Goal: Navigation & Orientation: Find specific page/section

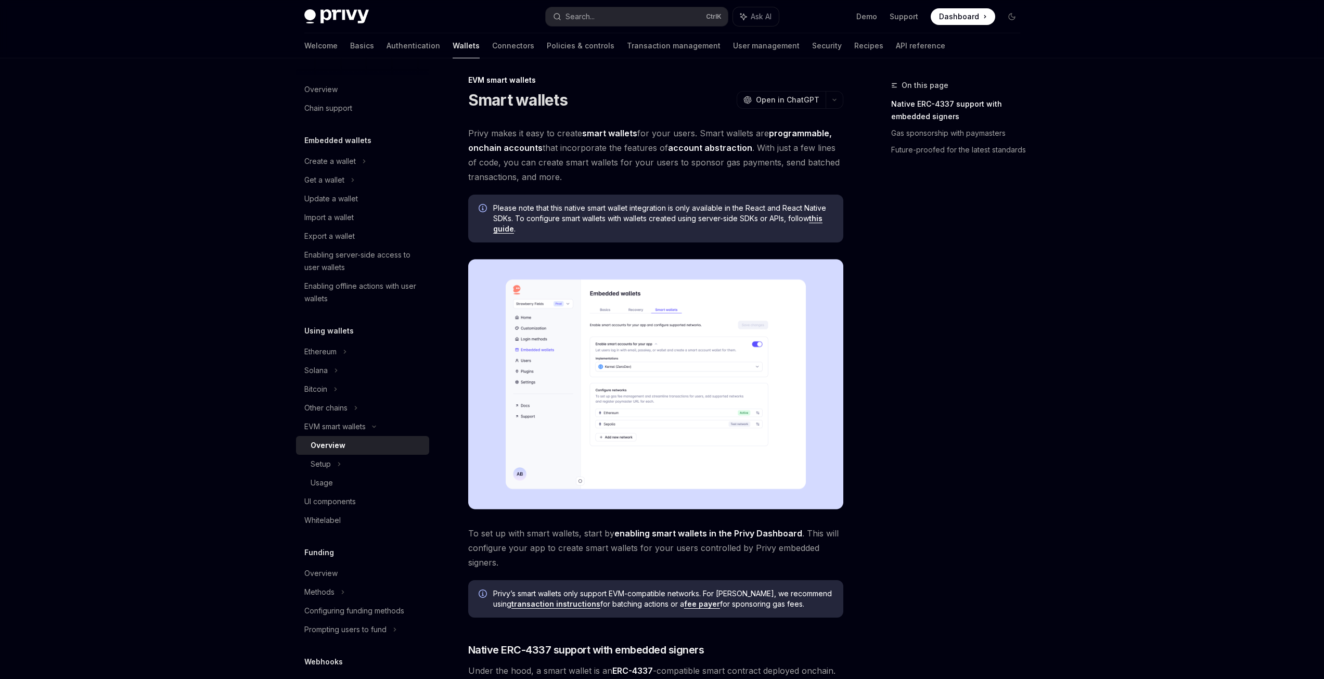
scroll to position [221, 0]
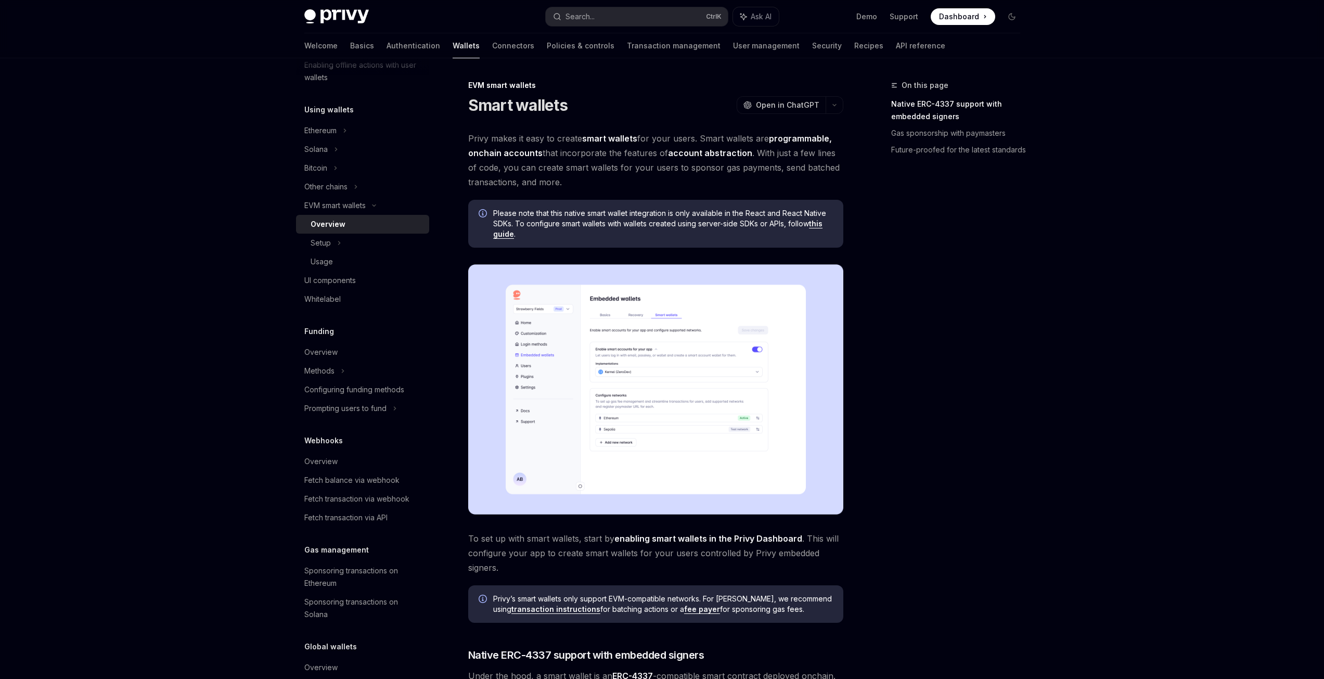
click at [672, 403] on img at bounding box center [655, 389] width 375 height 250
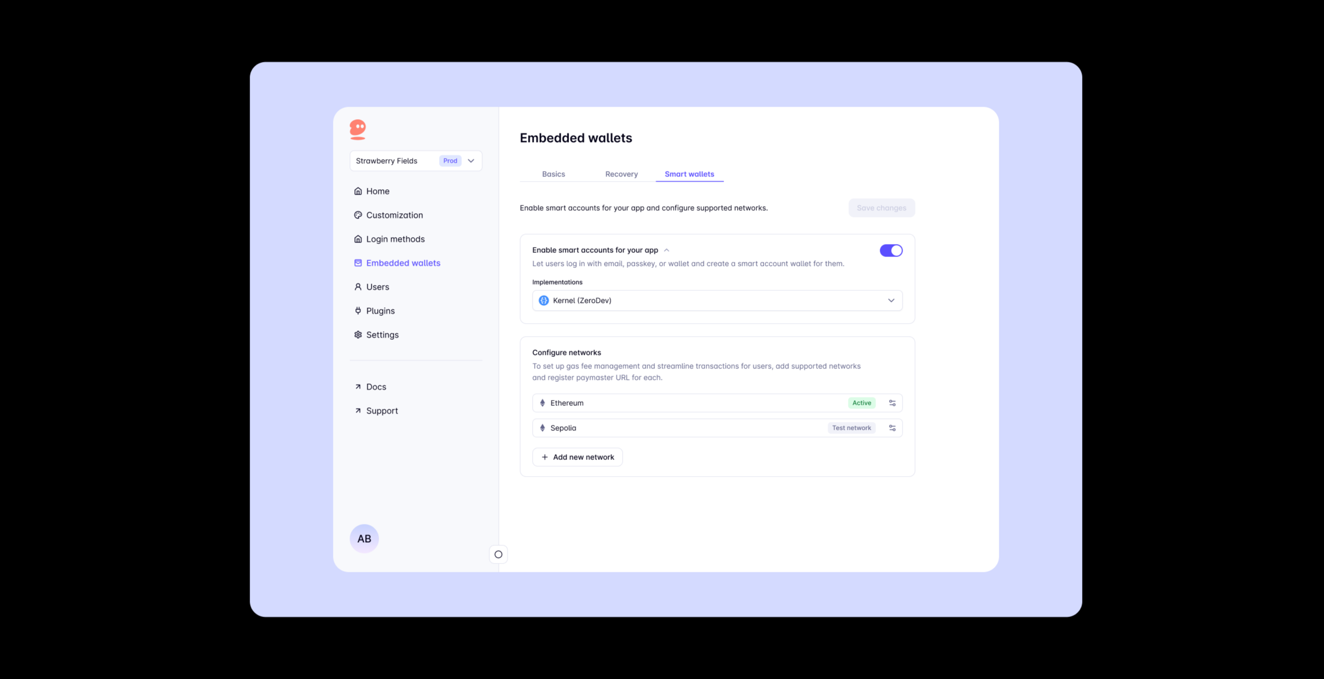
click at [733, 402] on img at bounding box center [666, 340] width 833 height 556
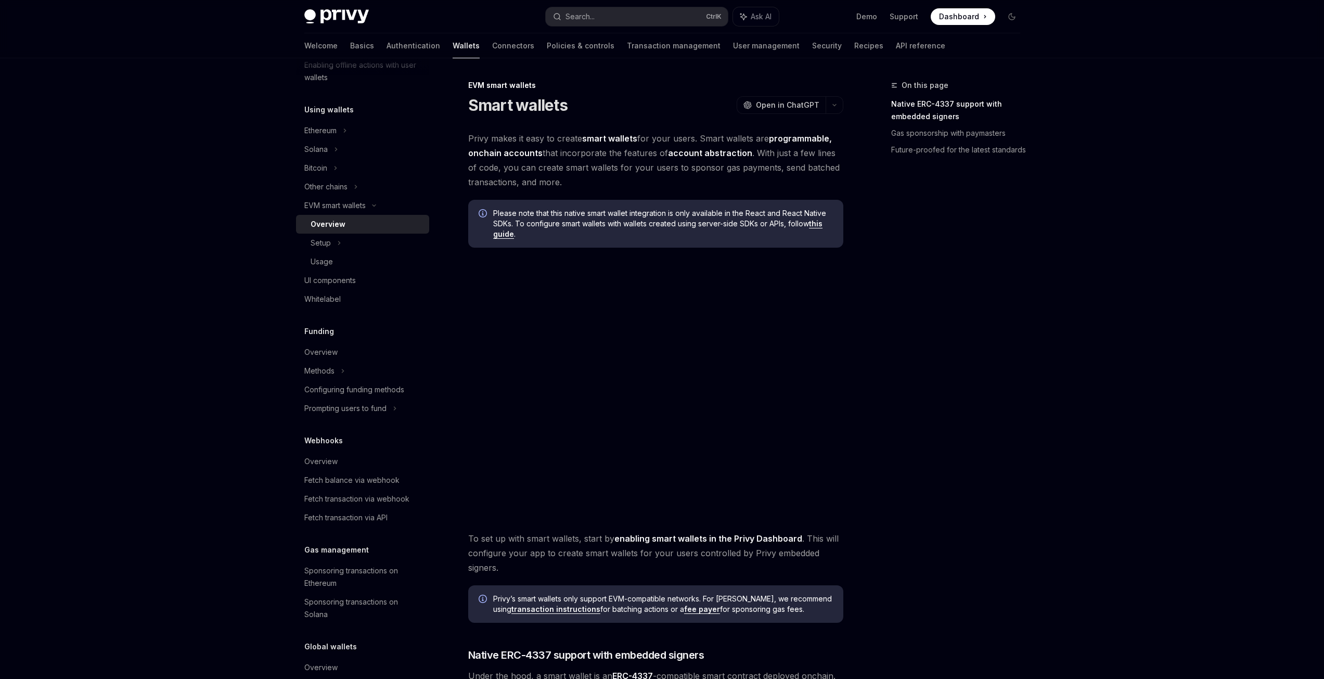
click at [680, 411] on img at bounding box center [655, 389] width 375 height 250
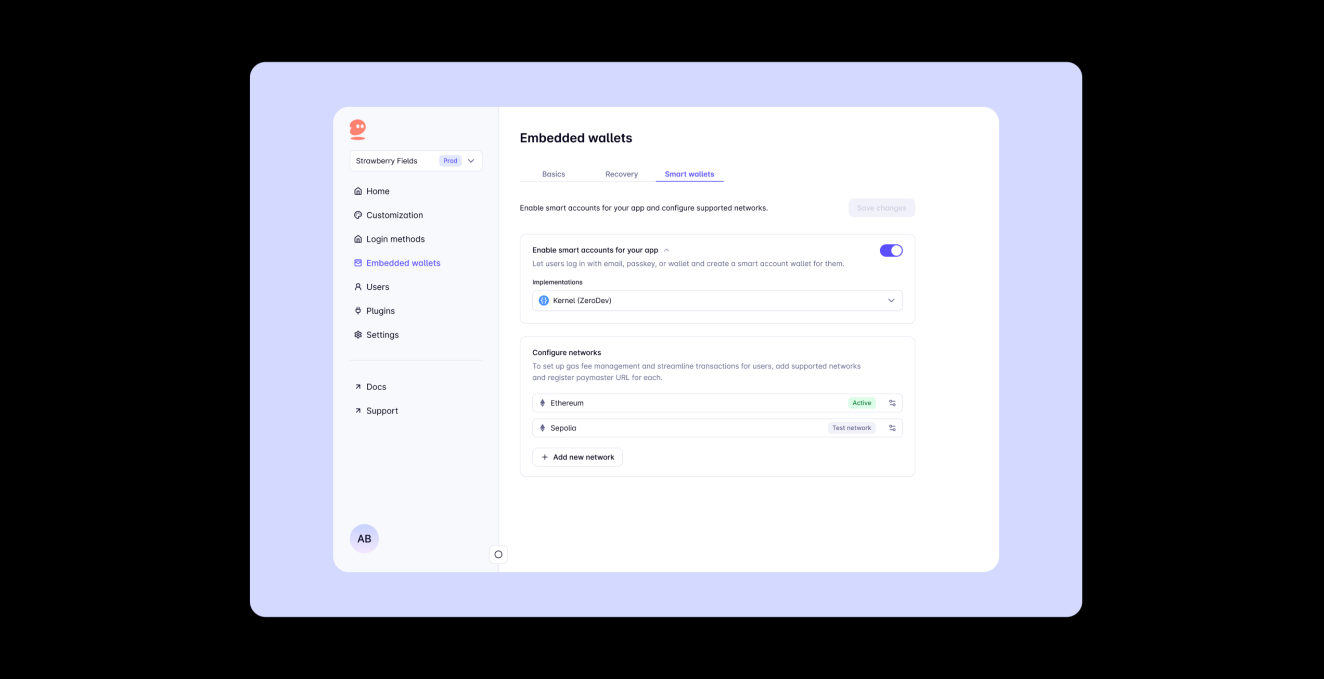
click at [708, 388] on img at bounding box center [666, 340] width 833 height 556
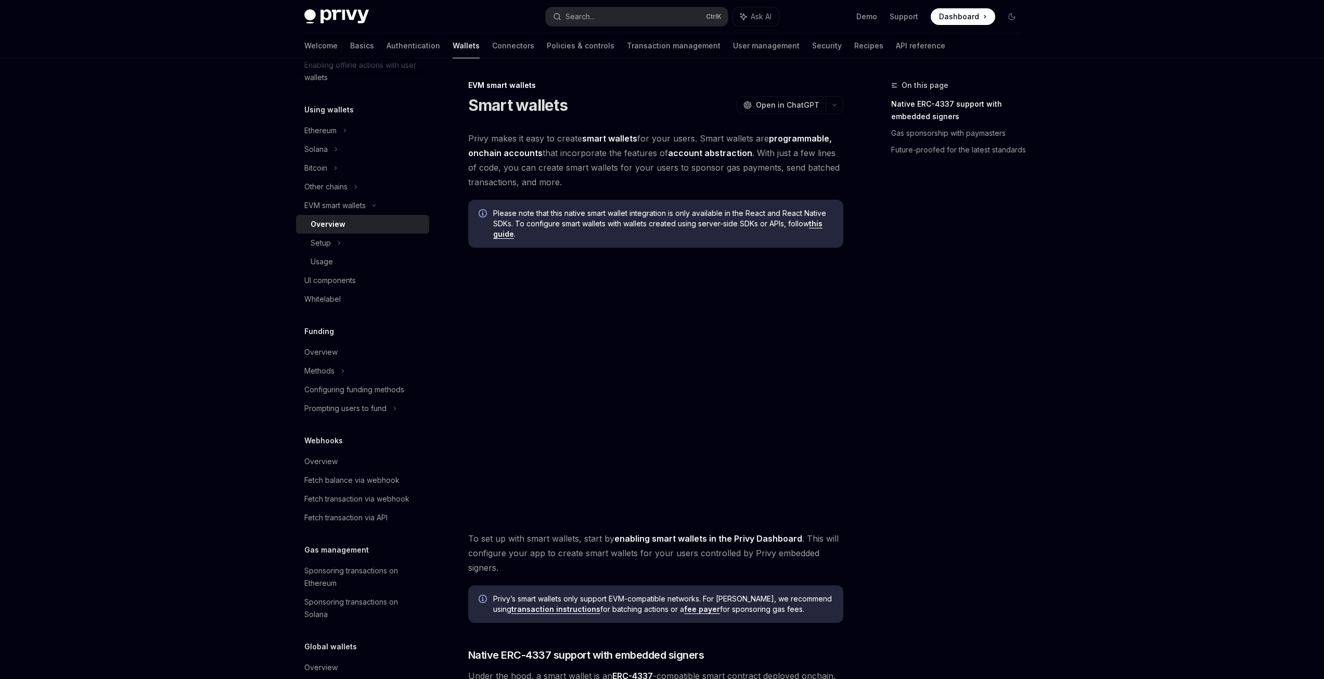
click at [689, 401] on body "Privy Docs home page Search... Ctrl K Ask AI Demo Support Dashboard Dashboard S…" at bounding box center [662, 623] width 1324 height 1246
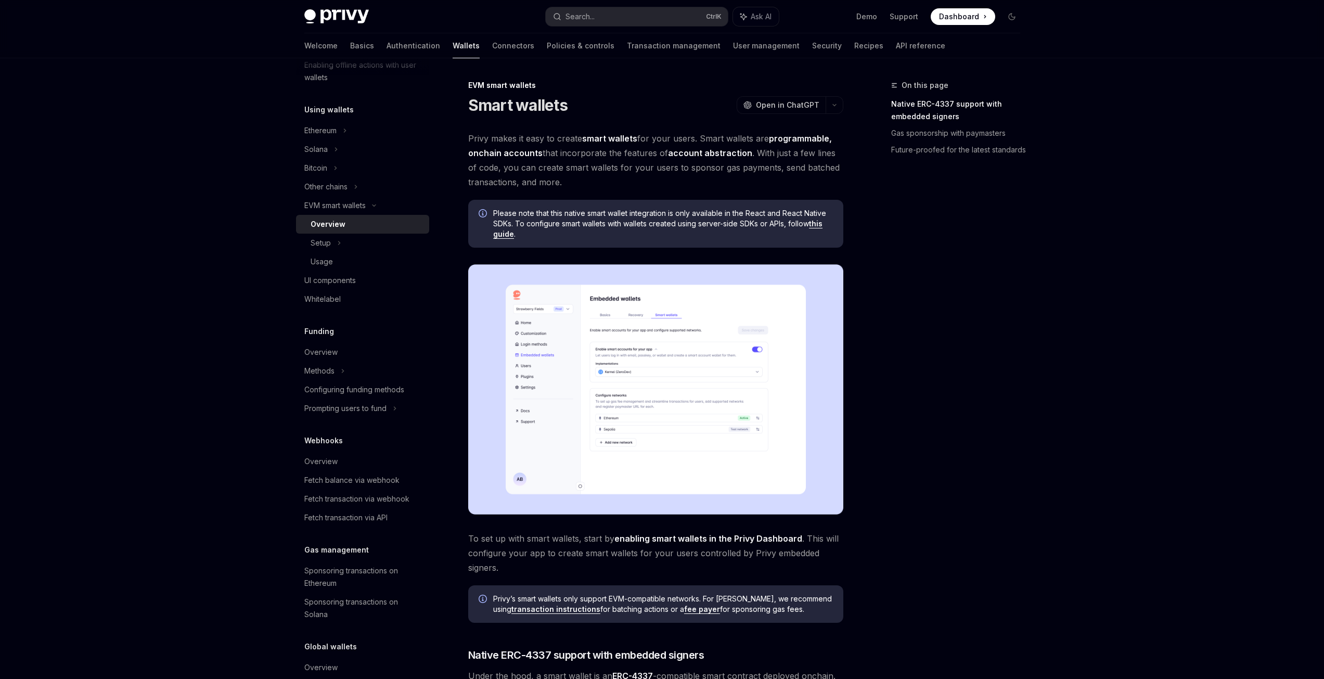
click at [663, 402] on img at bounding box center [655, 389] width 375 height 250
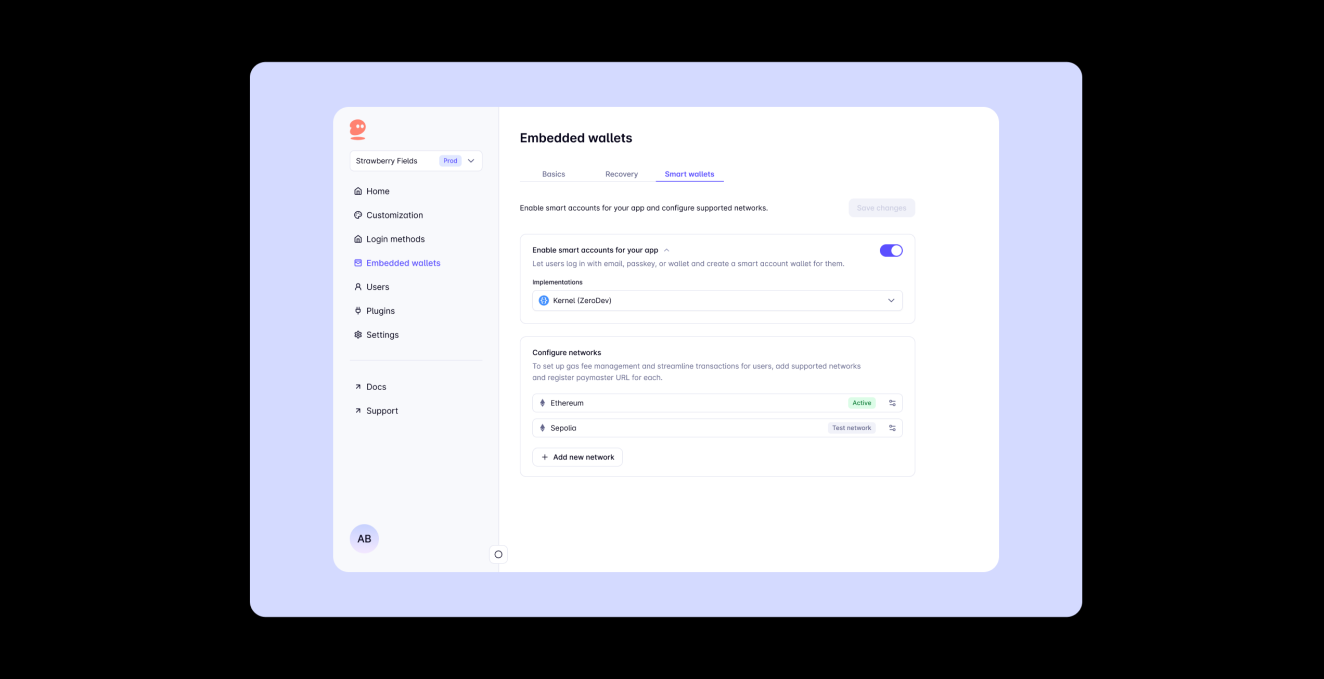
click at [663, 402] on img at bounding box center [666, 340] width 833 height 556
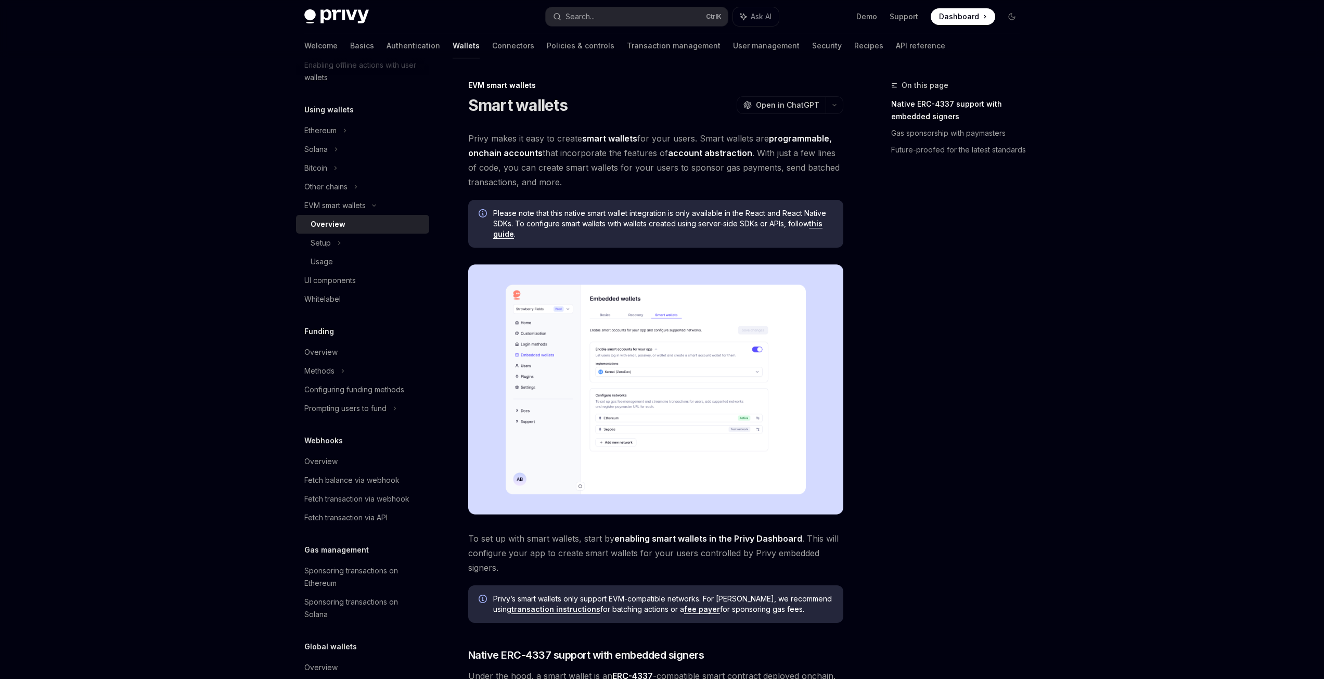
click at [631, 409] on img at bounding box center [655, 389] width 375 height 250
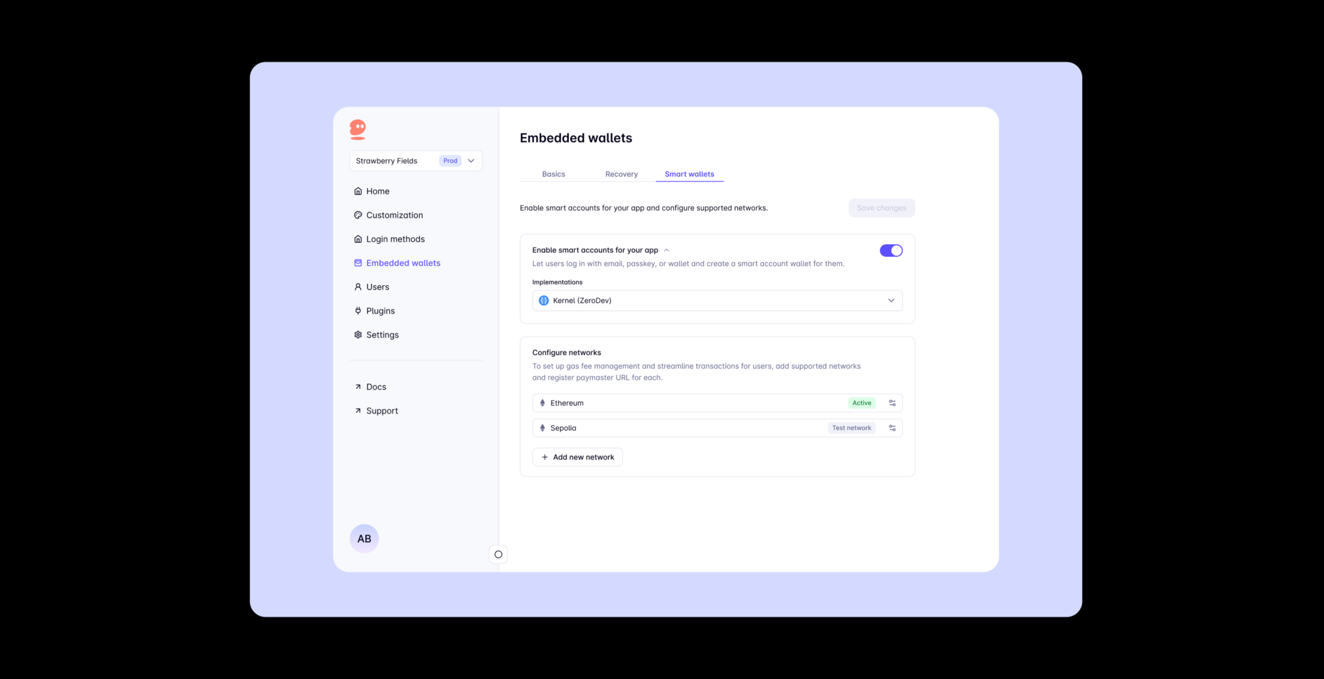
click at [631, 409] on img at bounding box center [666, 340] width 833 height 556
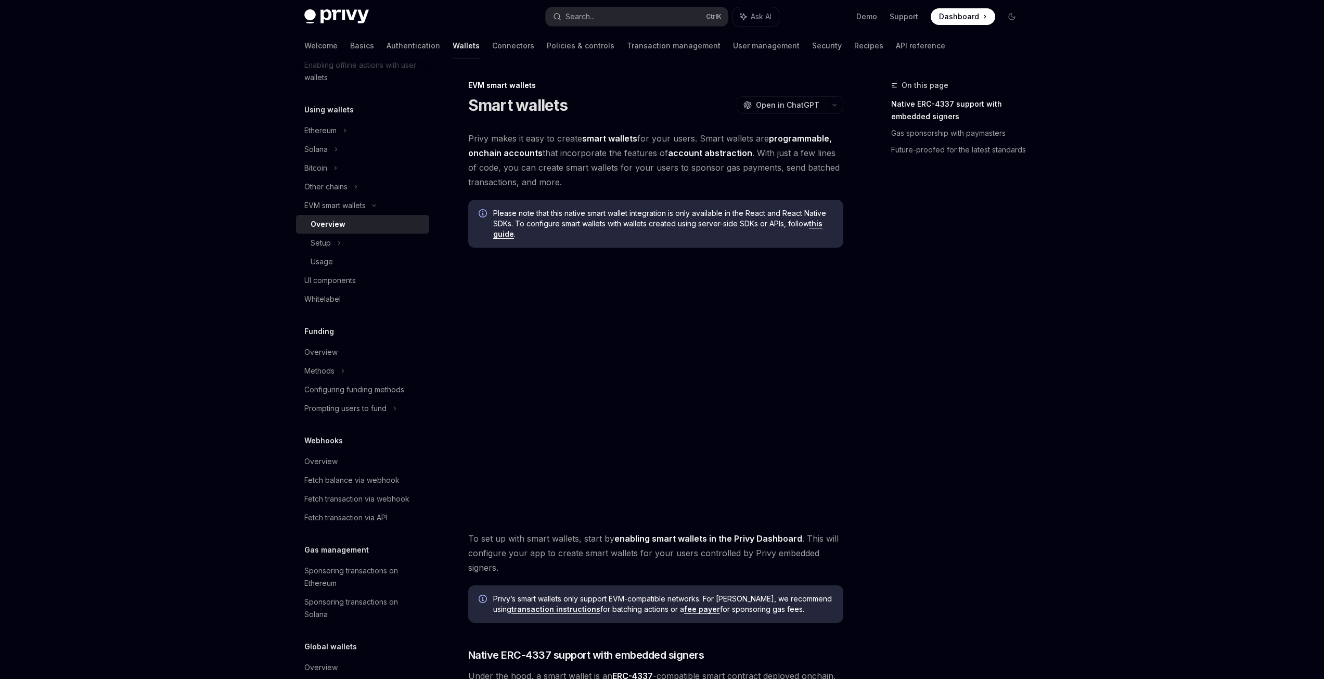
click at [659, 411] on img at bounding box center [655, 389] width 375 height 250
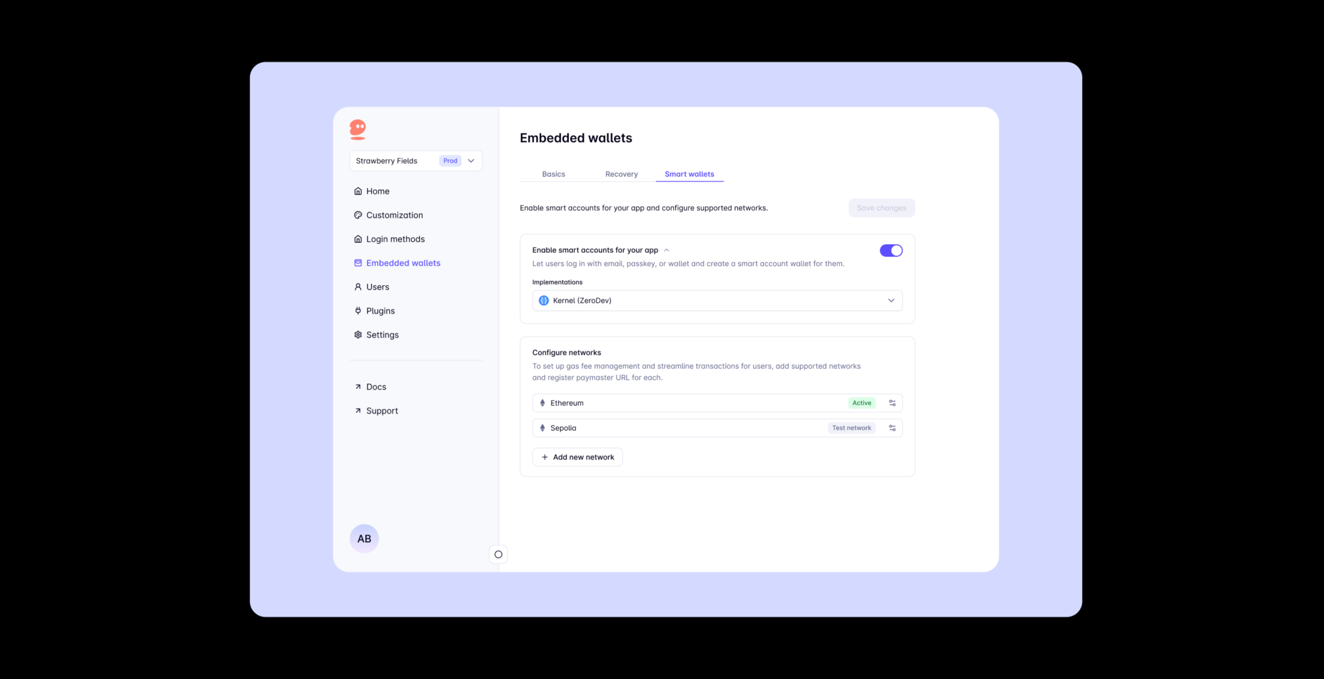
click at [660, 411] on img at bounding box center [666, 340] width 833 height 556
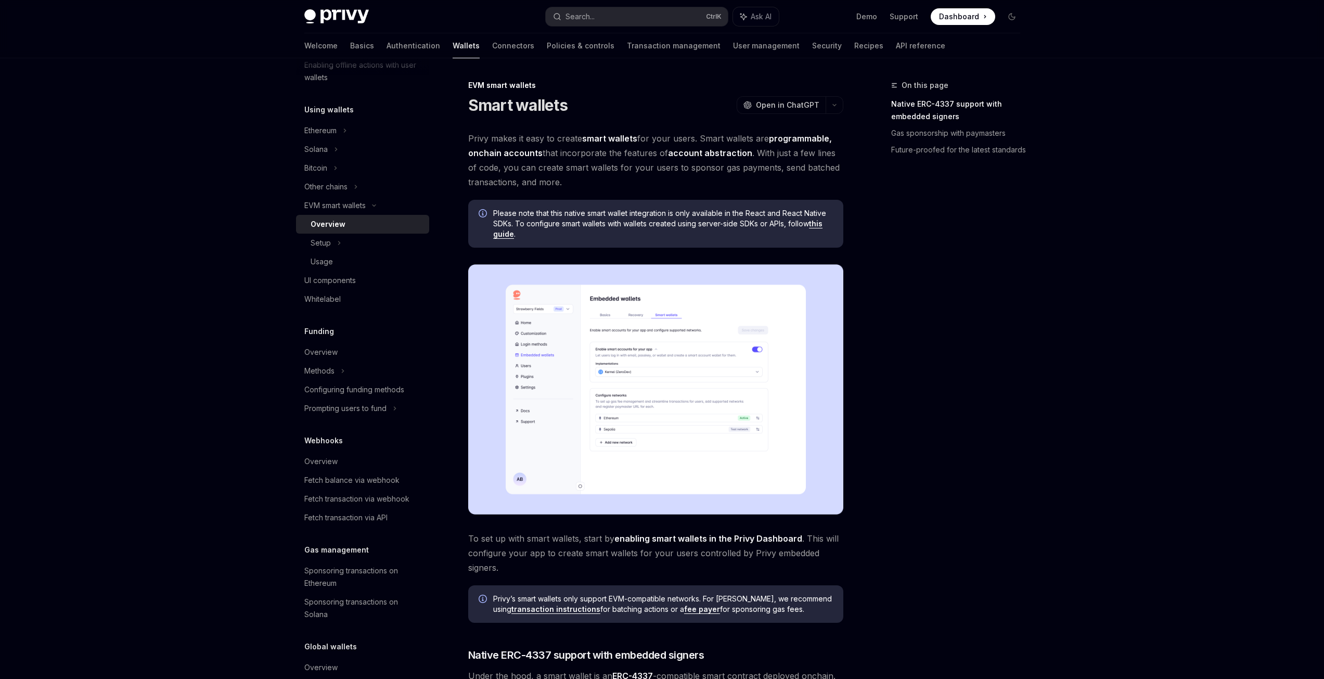
click at [660, 411] on img at bounding box center [655, 389] width 375 height 250
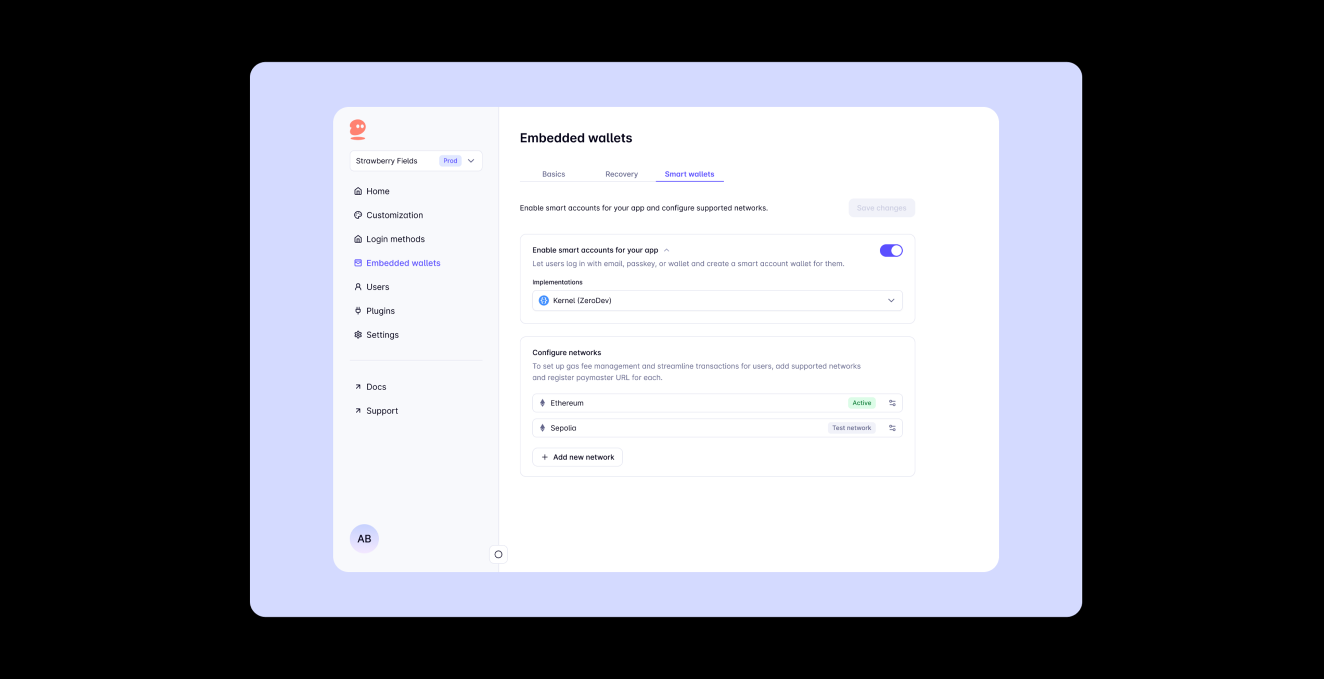
click at [660, 411] on img at bounding box center [666, 340] width 833 height 556
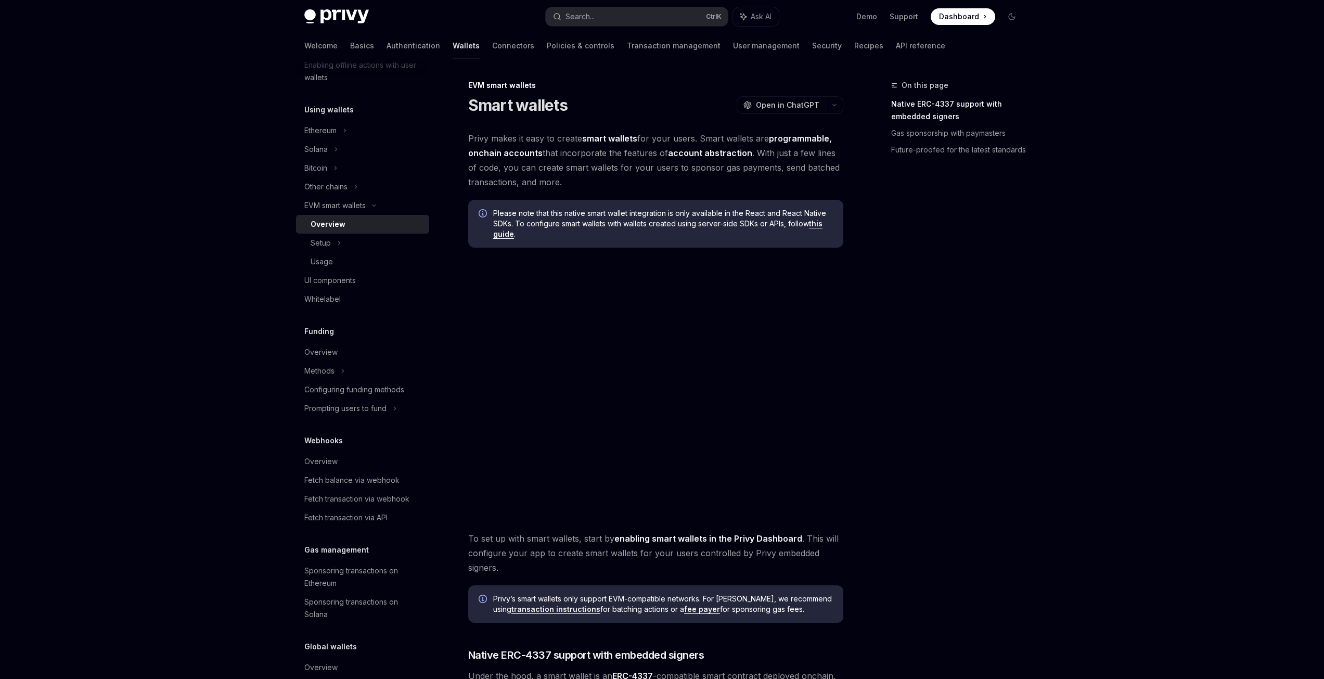
click at [660, 411] on img at bounding box center [655, 389] width 375 height 250
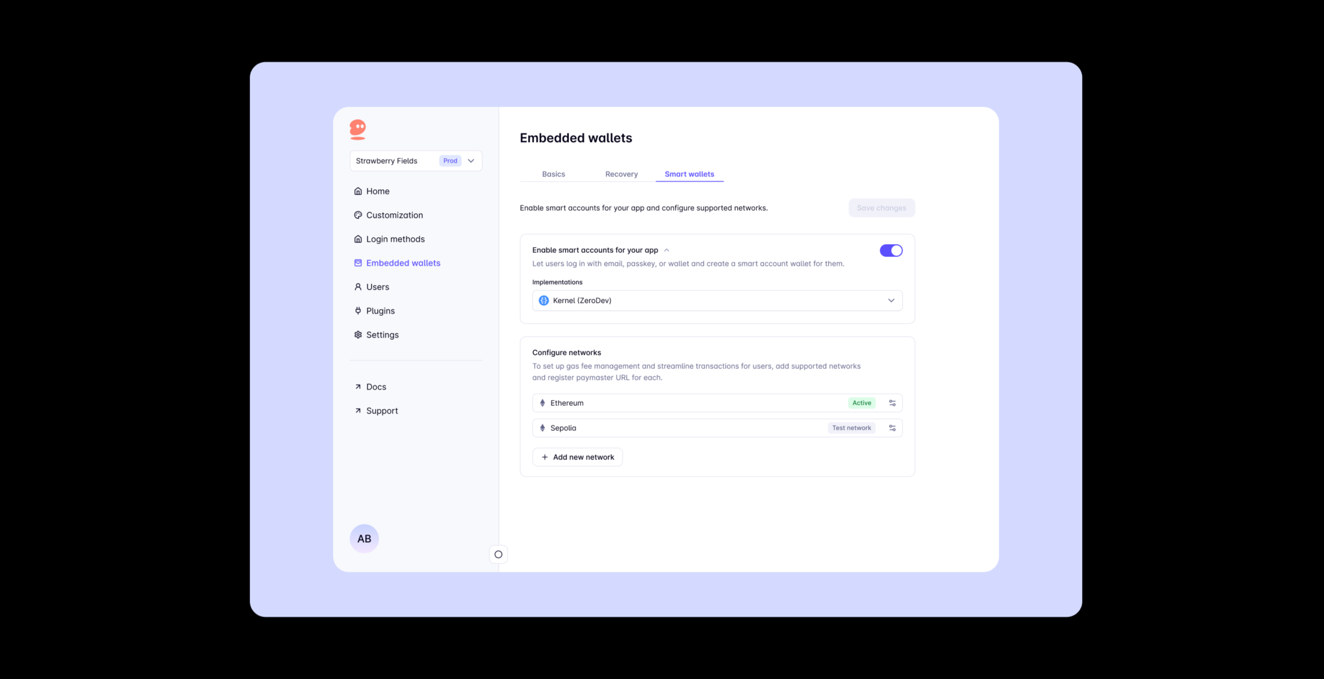
click at [660, 411] on img at bounding box center [666, 340] width 833 height 556
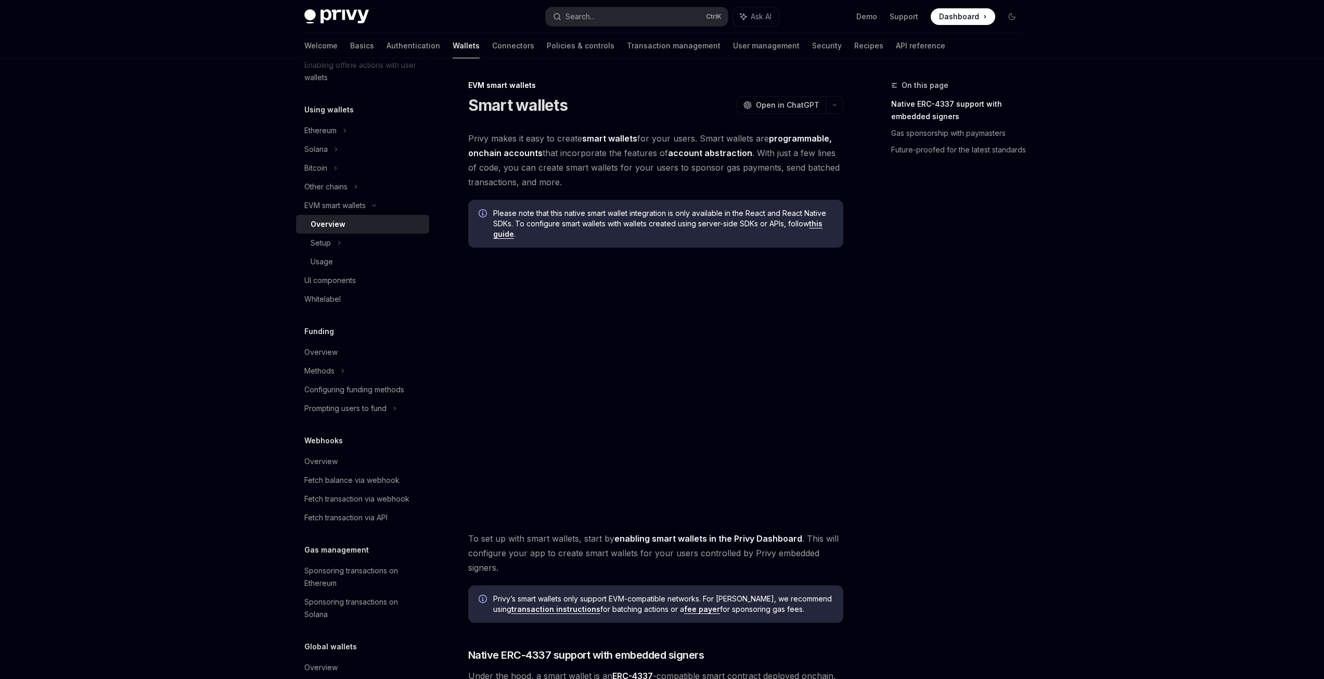
click at [660, 411] on img at bounding box center [655, 389] width 375 height 250
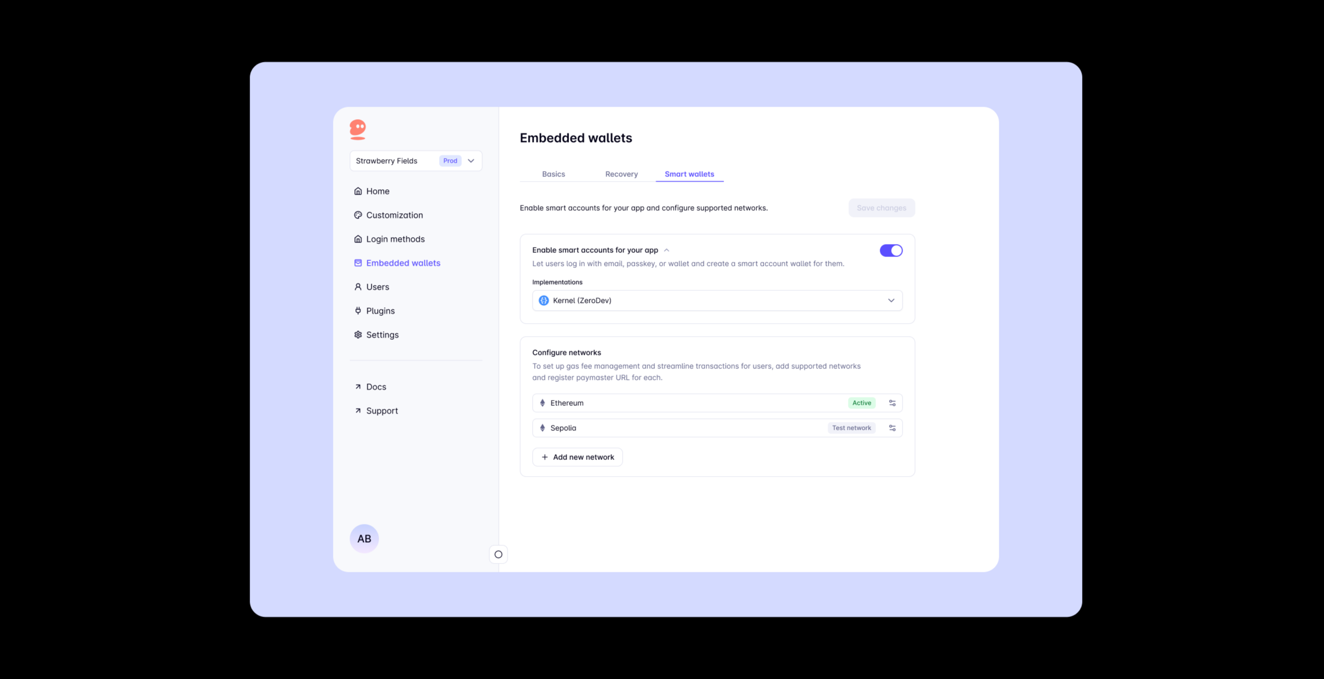
click at [660, 411] on img at bounding box center [666, 340] width 833 height 556
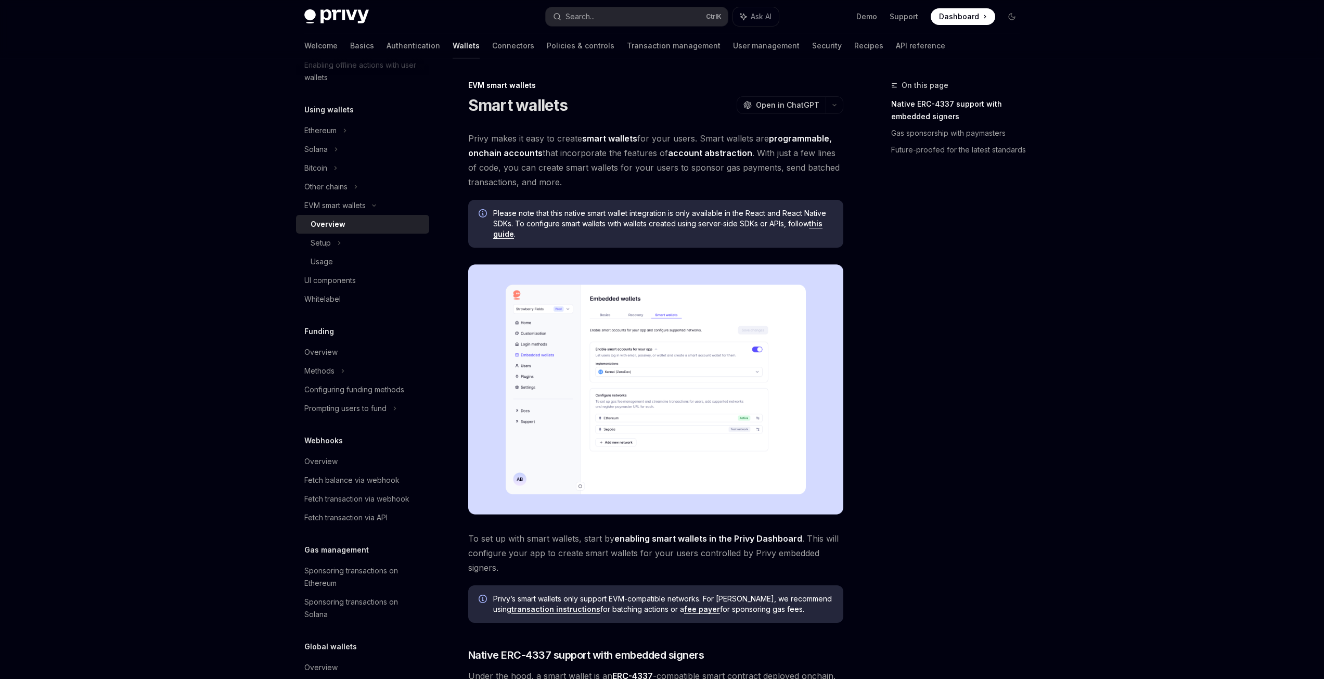
click at [691, 419] on img at bounding box center [655, 389] width 375 height 250
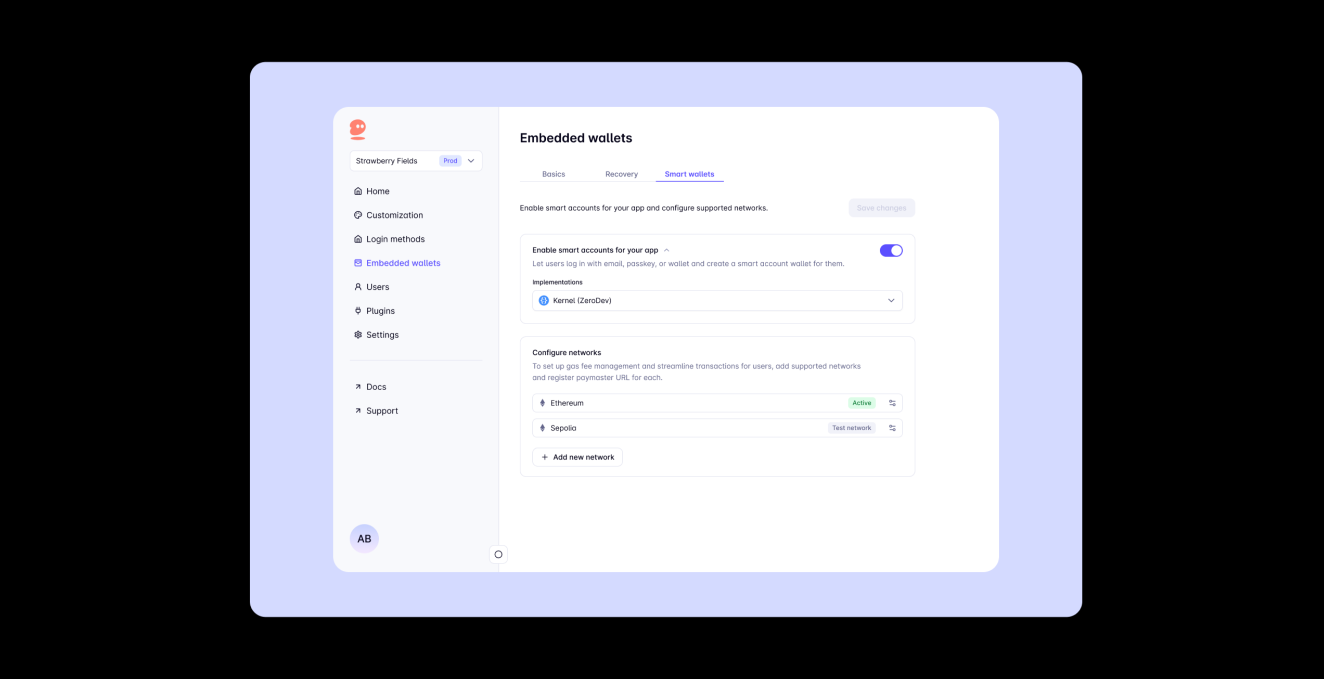
click at [669, 426] on img at bounding box center [666, 340] width 833 height 556
